Goal: Task Accomplishment & Management: Complete application form

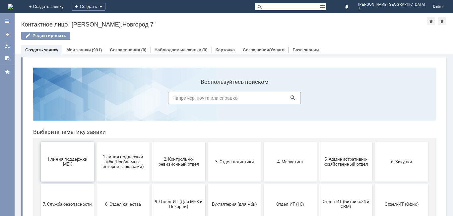
click at [75, 159] on span "1 линия поддержки МБК" at bounding box center [67, 162] width 49 height 10
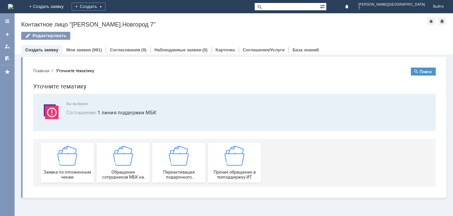
click at [75, 159] on img at bounding box center [67, 156] width 20 height 20
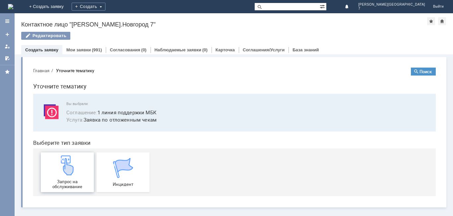
click at [78, 158] on div "Запрос на обслуживание" at bounding box center [67, 172] width 49 height 34
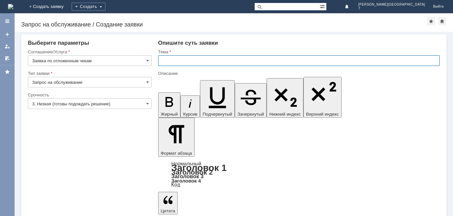
click at [216, 61] on input "text" at bounding box center [298, 60] width 281 height 11
type input "Отложенный чек НН7"
